Goal: Task Accomplishment & Management: Use online tool/utility

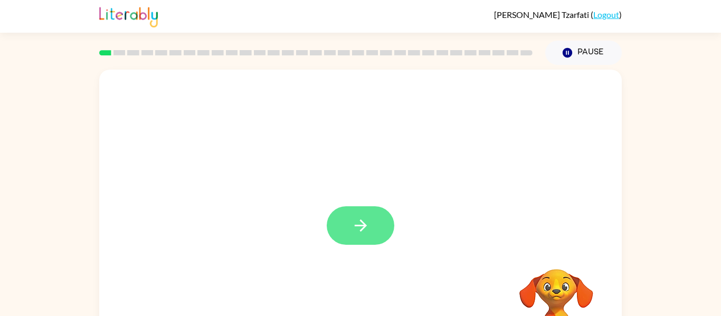
click at [358, 211] on button "button" at bounding box center [361, 225] width 68 height 39
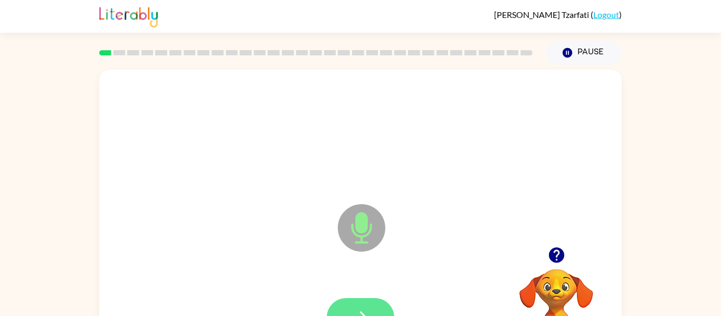
click at [361, 300] on button "button" at bounding box center [361, 317] width 68 height 39
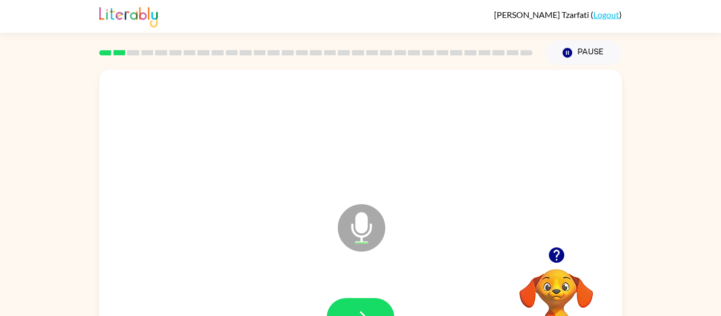
click at [361, 300] on button "button" at bounding box center [361, 317] width 68 height 39
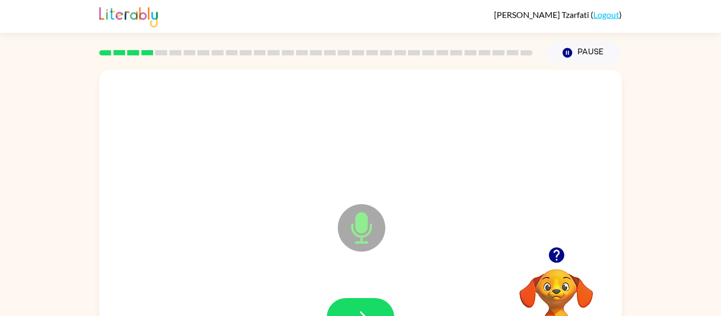
click at [361, 300] on button "button" at bounding box center [361, 317] width 68 height 39
click at [360, 299] on button "button" at bounding box center [361, 317] width 68 height 39
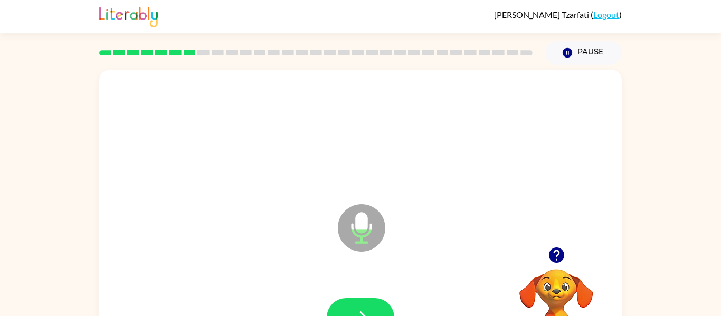
click at [360, 299] on button "button" at bounding box center [361, 317] width 68 height 39
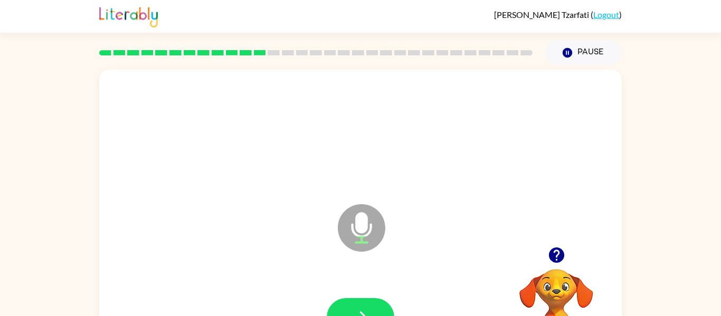
click at [360, 299] on button "button" at bounding box center [361, 317] width 68 height 39
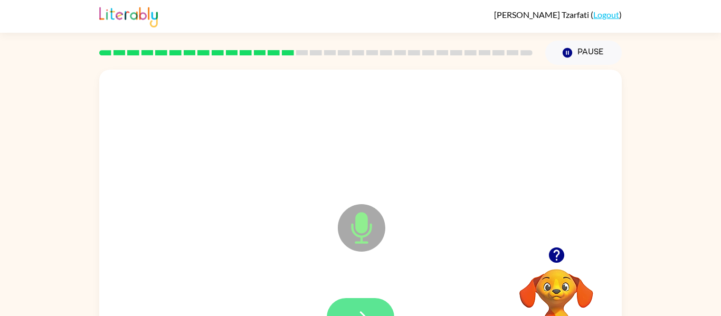
click at [356, 300] on button "button" at bounding box center [361, 317] width 68 height 39
click at [356, 302] on button "button" at bounding box center [361, 317] width 68 height 39
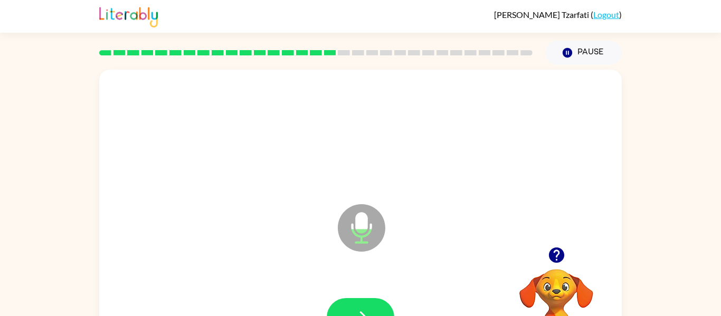
click at [356, 302] on button "button" at bounding box center [361, 317] width 68 height 39
click at [341, 306] on button "button" at bounding box center [361, 317] width 68 height 39
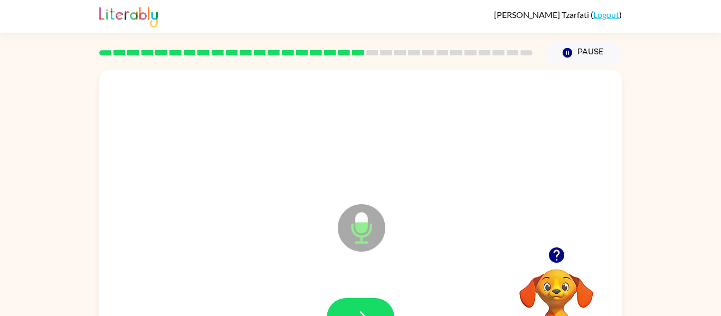
click at [341, 306] on button "button" at bounding box center [361, 317] width 68 height 39
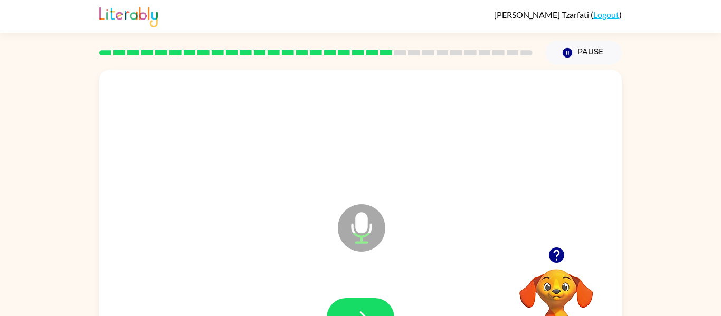
click at [341, 306] on button "button" at bounding box center [361, 317] width 68 height 39
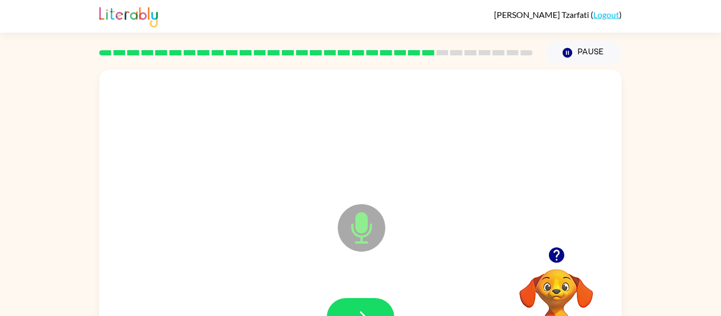
click at [341, 306] on button "button" at bounding box center [361, 317] width 68 height 39
click at [350, 308] on button "button" at bounding box center [361, 317] width 68 height 39
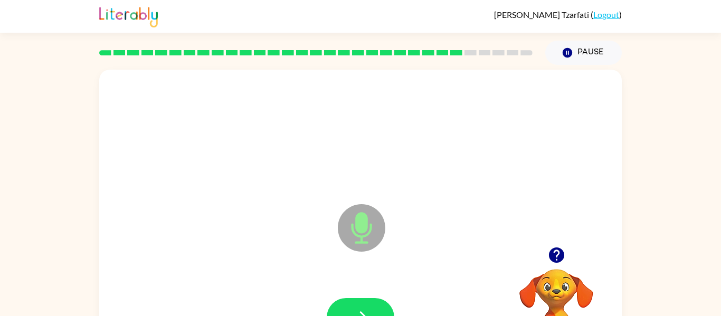
click at [350, 308] on button "button" at bounding box center [361, 317] width 68 height 39
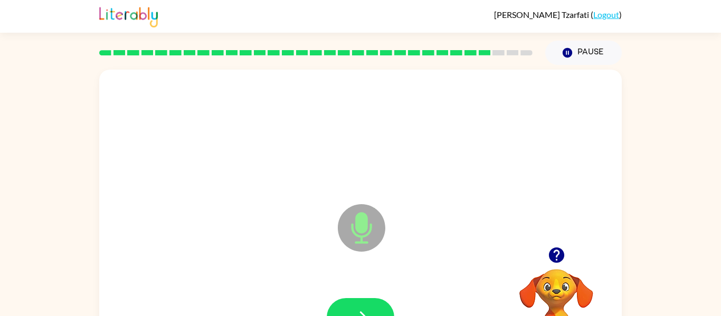
click at [350, 308] on button "button" at bounding box center [361, 317] width 68 height 39
click at [335, 306] on button "button" at bounding box center [361, 317] width 68 height 39
